Goal: Task Accomplishment & Management: Manage account settings

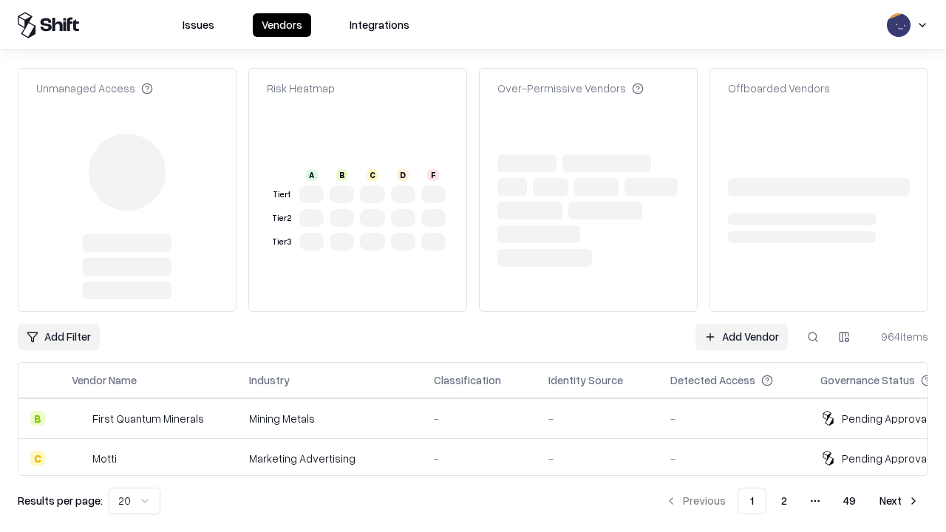
click at [741, 324] on link "Add Vendor" at bounding box center [742, 337] width 92 height 27
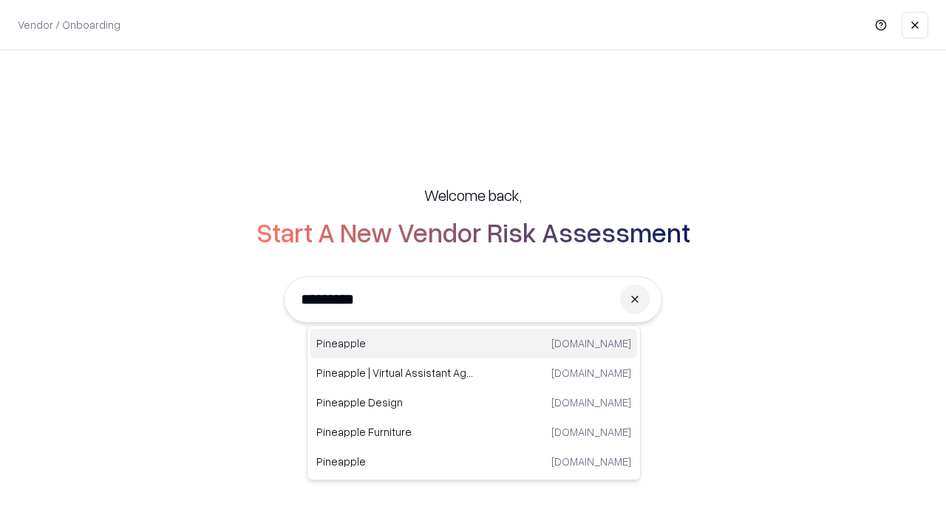
click at [474, 344] on div "Pineapple [DOMAIN_NAME]" at bounding box center [473, 344] width 327 height 30
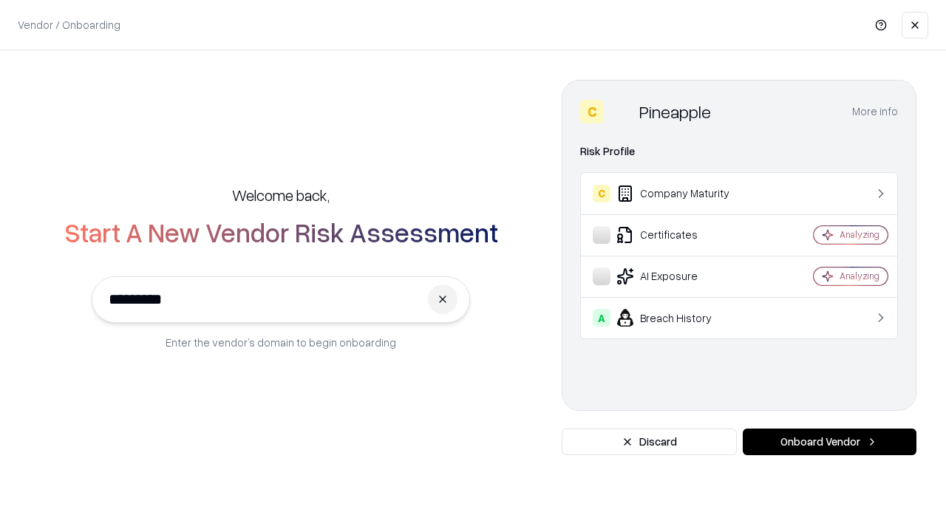
type input "*********"
click at [829, 442] on button "Onboard Vendor" at bounding box center [830, 442] width 174 height 27
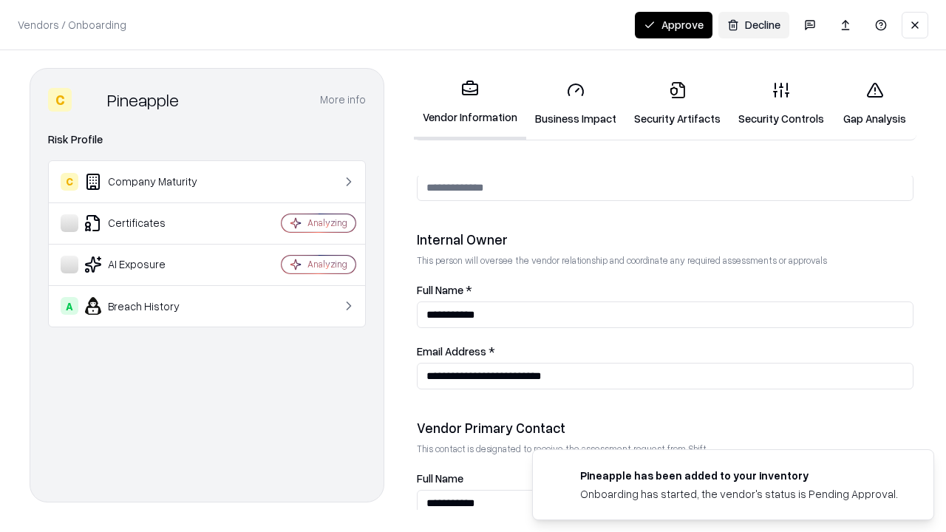
scroll to position [766, 0]
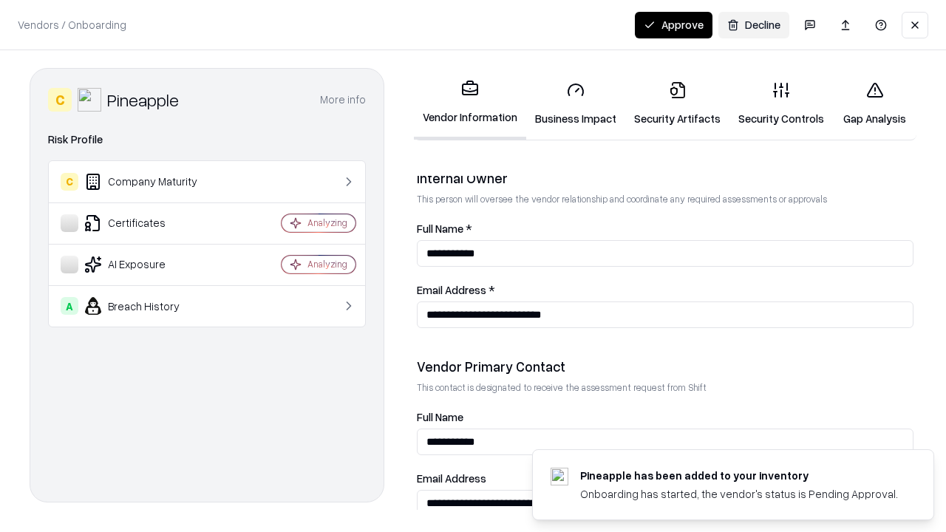
click at [576, 103] on link "Business Impact" at bounding box center [575, 103] width 99 height 69
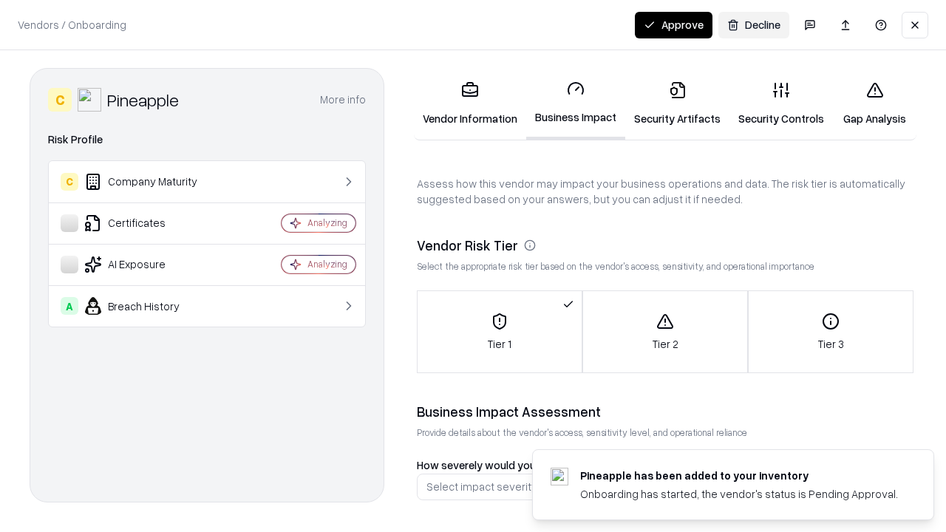
click at [677, 103] on link "Security Artifacts" at bounding box center [677, 103] width 104 height 69
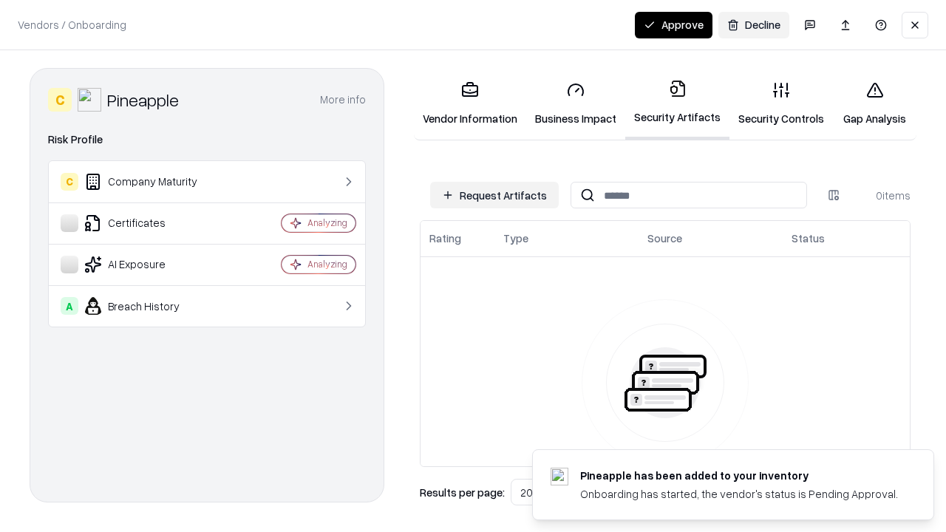
click at [495, 195] on button "Request Artifacts" at bounding box center [494, 195] width 129 height 27
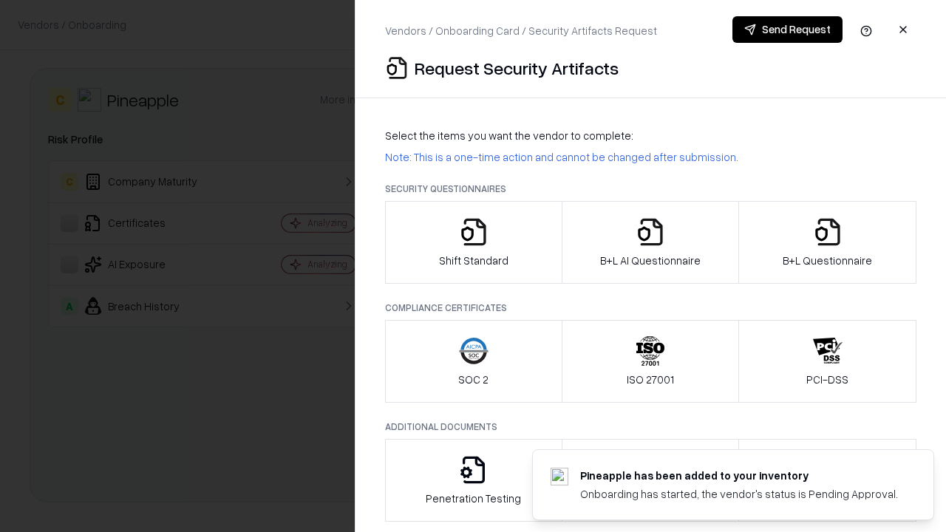
click at [473, 242] on icon "button" at bounding box center [474, 232] width 30 height 30
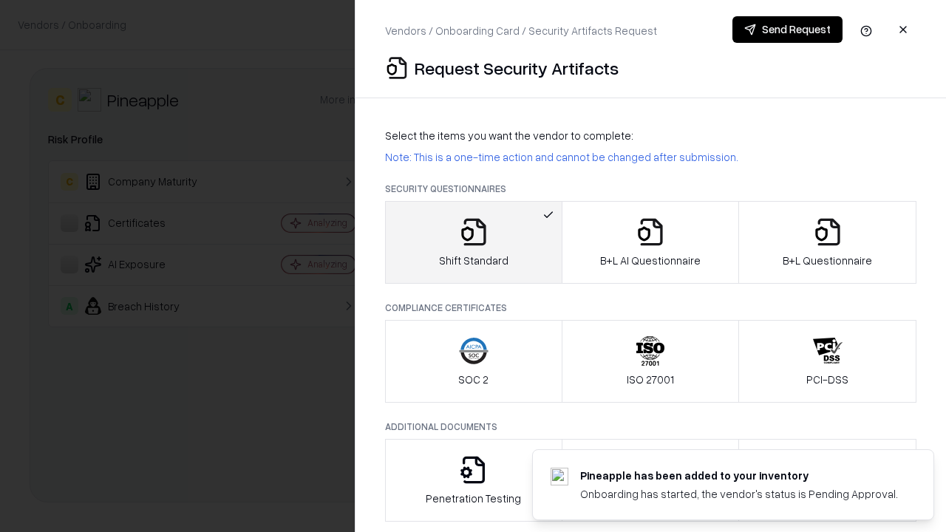
click at [787, 30] on button "Send Request" at bounding box center [788, 29] width 110 height 27
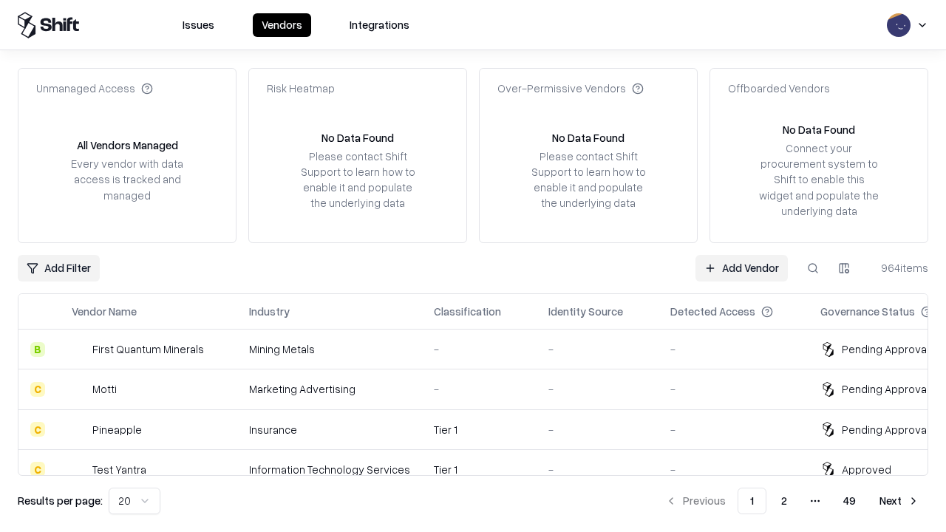
click at [813, 268] on button at bounding box center [813, 268] width 27 height 27
type input "*********"
click at [482, 430] on div "Tier 1" at bounding box center [479, 430] width 91 height 16
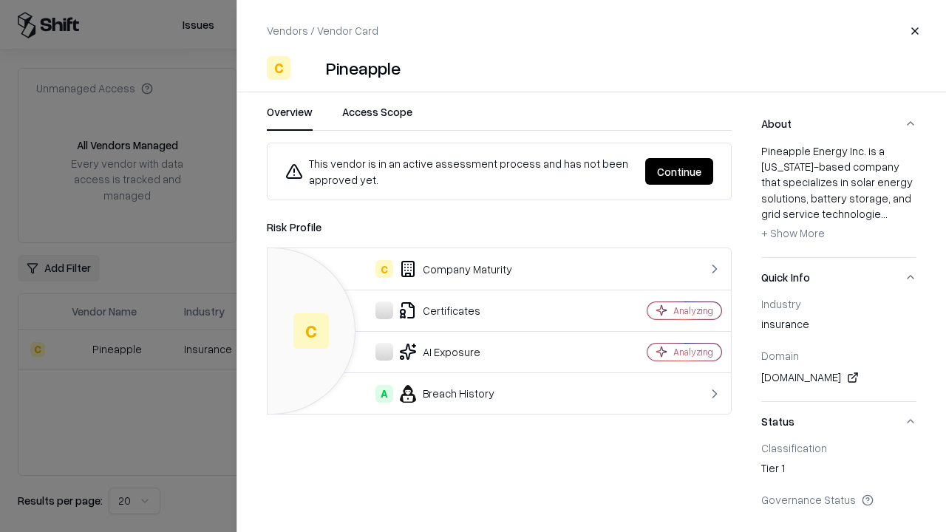
click at [679, 172] on button "Continue" at bounding box center [679, 171] width 68 height 27
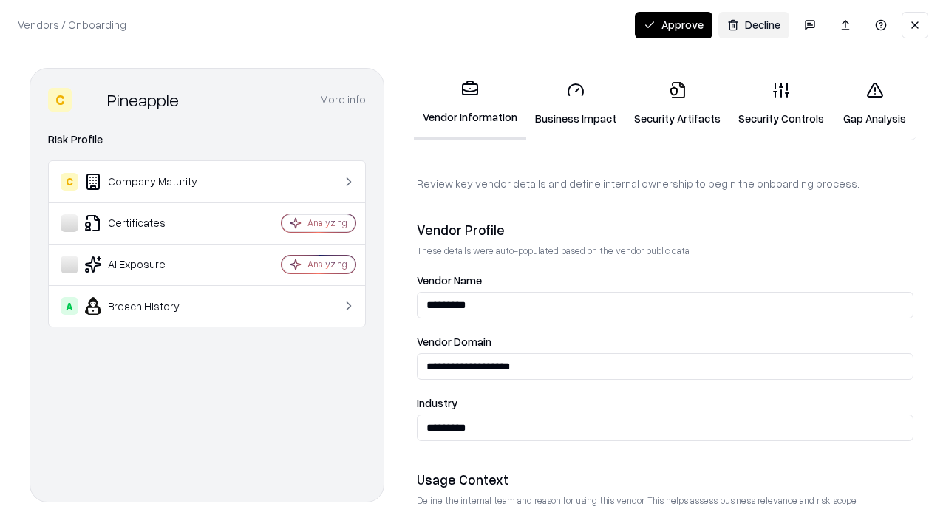
click at [677, 103] on link "Security Artifacts" at bounding box center [677, 103] width 104 height 69
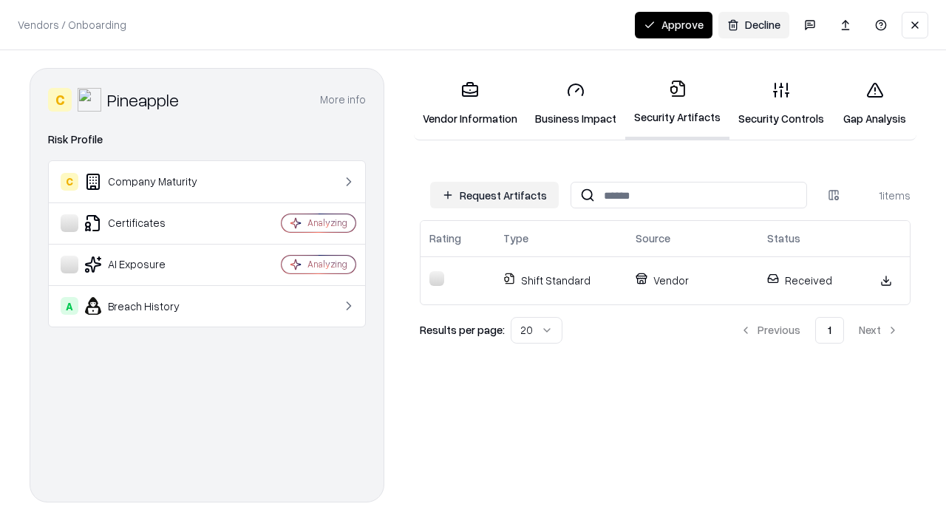
click at [673, 24] on button "Approve" at bounding box center [674, 25] width 78 height 27
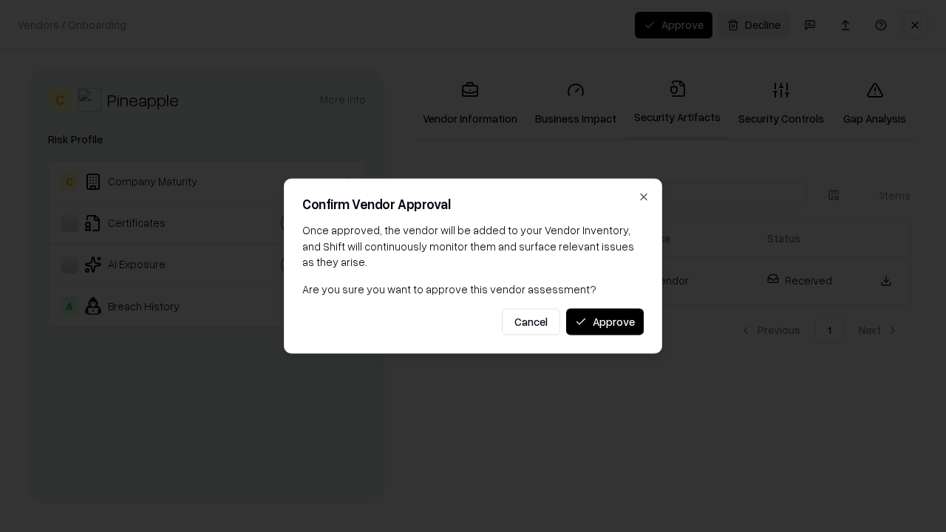
click at [605, 322] on button "Approve" at bounding box center [605, 321] width 78 height 27
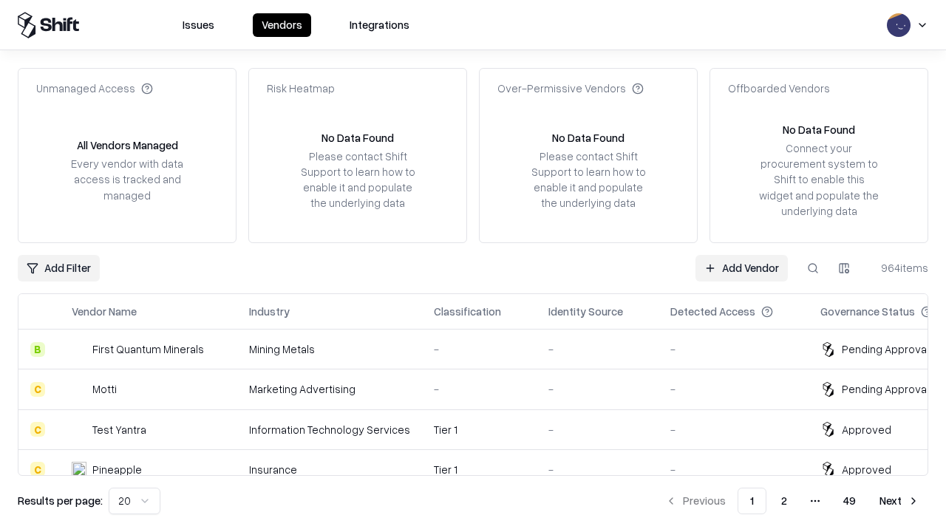
type input "*********"
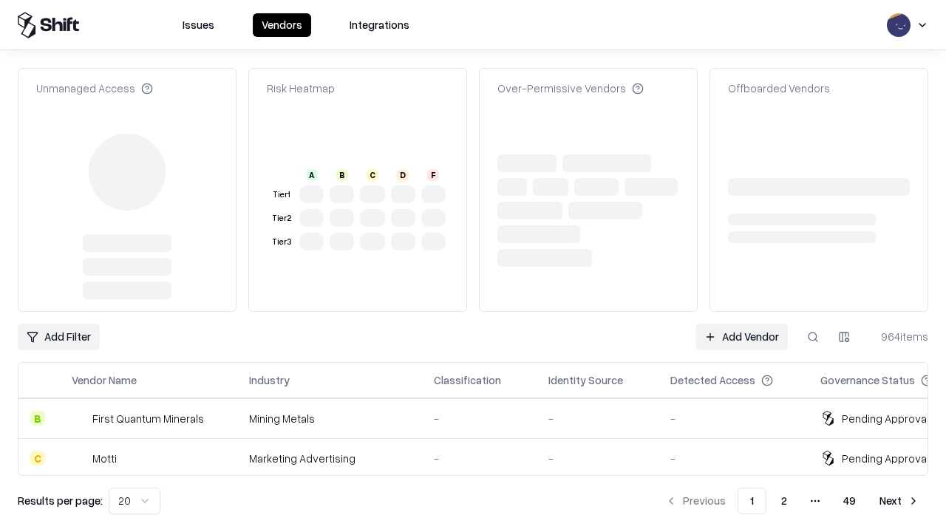
click at [741, 324] on link "Add Vendor" at bounding box center [742, 337] width 92 height 27
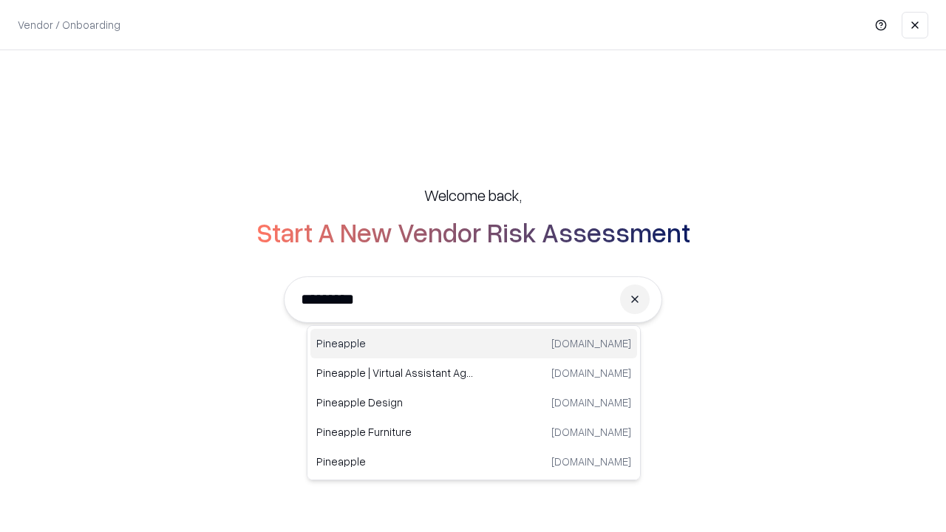
click at [474, 344] on div "Pineapple [DOMAIN_NAME]" at bounding box center [473, 344] width 327 height 30
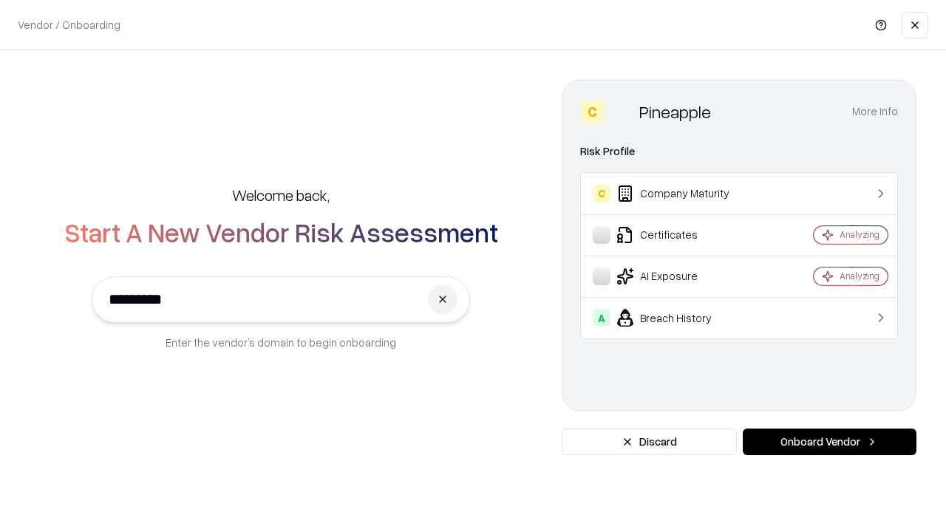
type input "*********"
click at [829, 442] on button "Onboard Vendor" at bounding box center [830, 442] width 174 height 27
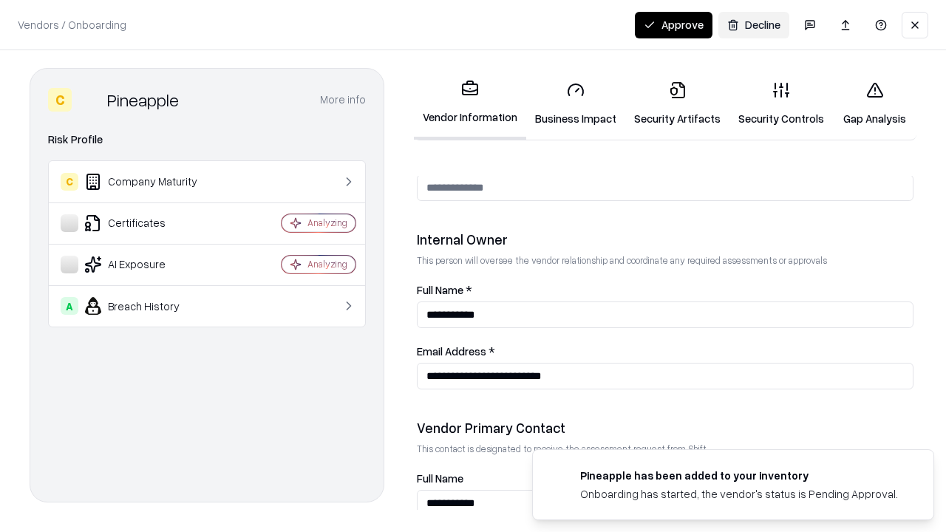
scroll to position [766, 0]
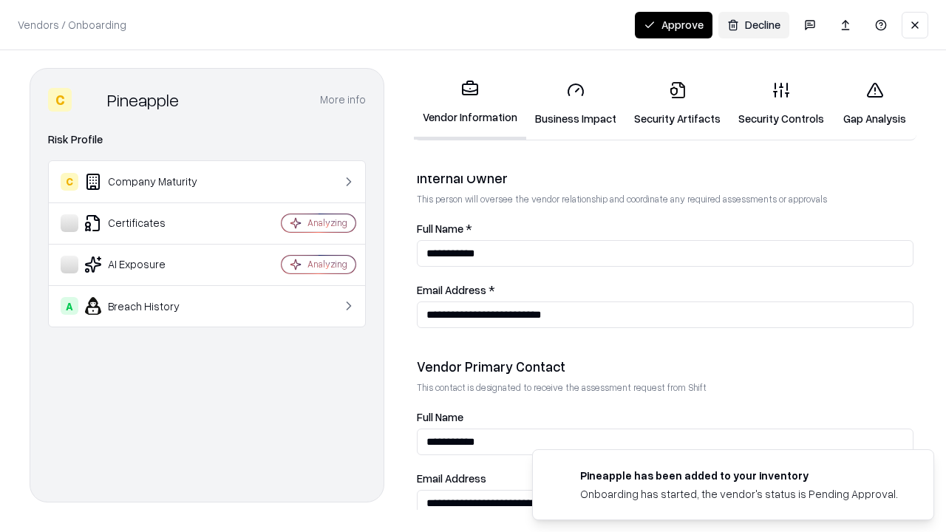
click at [673, 24] on button "Approve" at bounding box center [674, 25] width 78 height 27
